Goal: Task Accomplishment & Management: Manage account settings

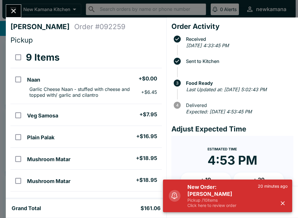
click at [15, 8] on icon "Close" at bounding box center [14, 11] width 8 height 8
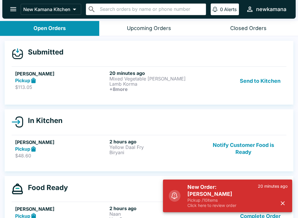
click at [270, 80] on button "Send to Kitchen" at bounding box center [260, 81] width 45 height 22
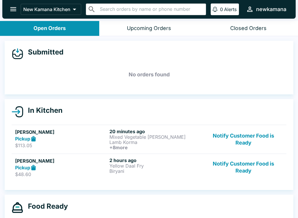
click at [259, 136] on button "Notify Customer Food is Ready" at bounding box center [243, 139] width 79 height 22
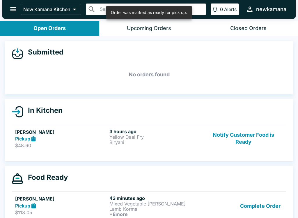
click at [268, 135] on button "Notify Customer Food is Ready" at bounding box center [243, 138] width 79 height 20
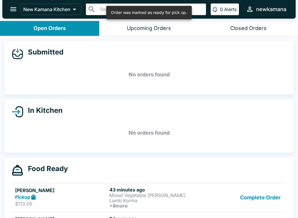
click at [272, 200] on button "Complete Order" at bounding box center [260, 198] width 45 height 22
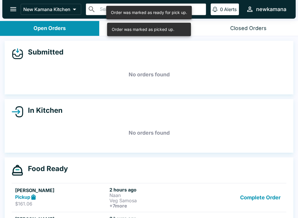
click at [274, 196] on button "Complete Order" at bounding box center [260, 198] width 45 height 22
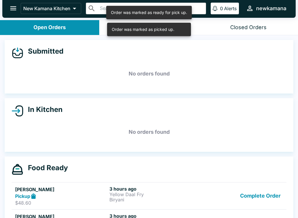
click at [265, 198] on button "Complete Order" at bounding box center [260, 196] width 45 height 20
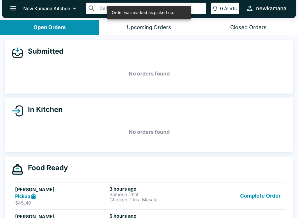
click at [265, 196] on button "Complete Order" at bounding box center [260, 196] width 45 height 20
click at [264, 189] on button "Complete Order" at bounding box center [260, 196] width 45 height 20
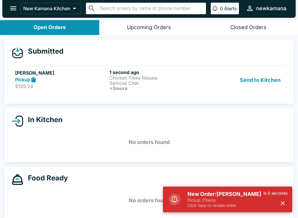
click at [251, 203] on p "Click here to review order" at bounding box center [226, 205] width 76 height 5
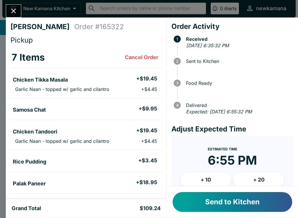
click at [252, 203] on button "Send to Kitchen" at bounding box center [233, 202] width 120 height 20
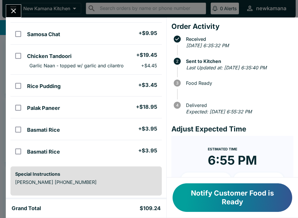
scroll to position [76, 0]
